Goal: Information Seeking & Learning: Learn about a topic

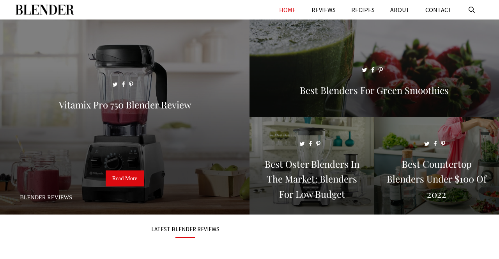
click at [392, 192] on span at bounding box center [436, 169] width 125 height 104
